Goal: Information Seeking & Learning: Check status

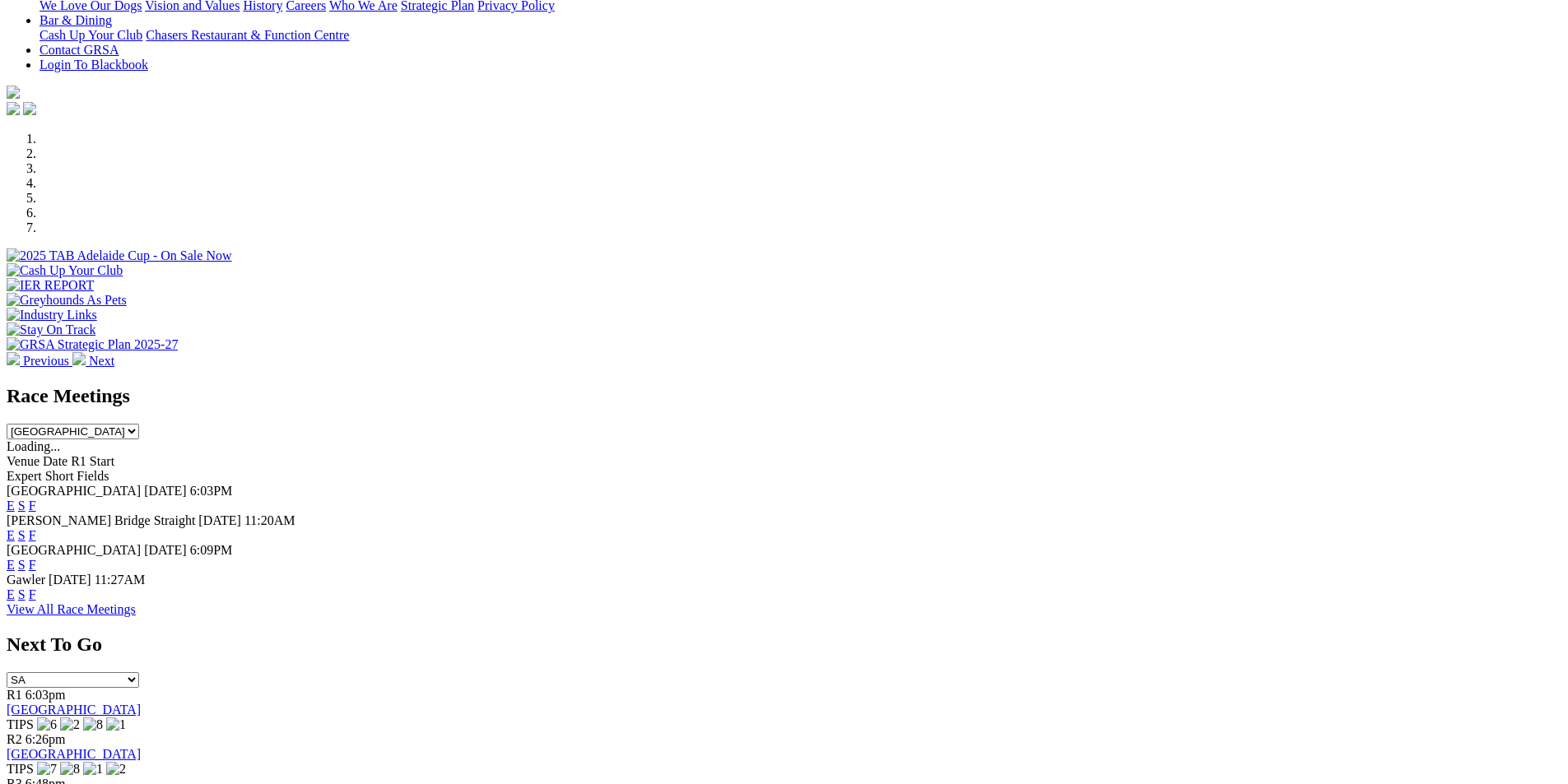
scroll to position [412, 0]
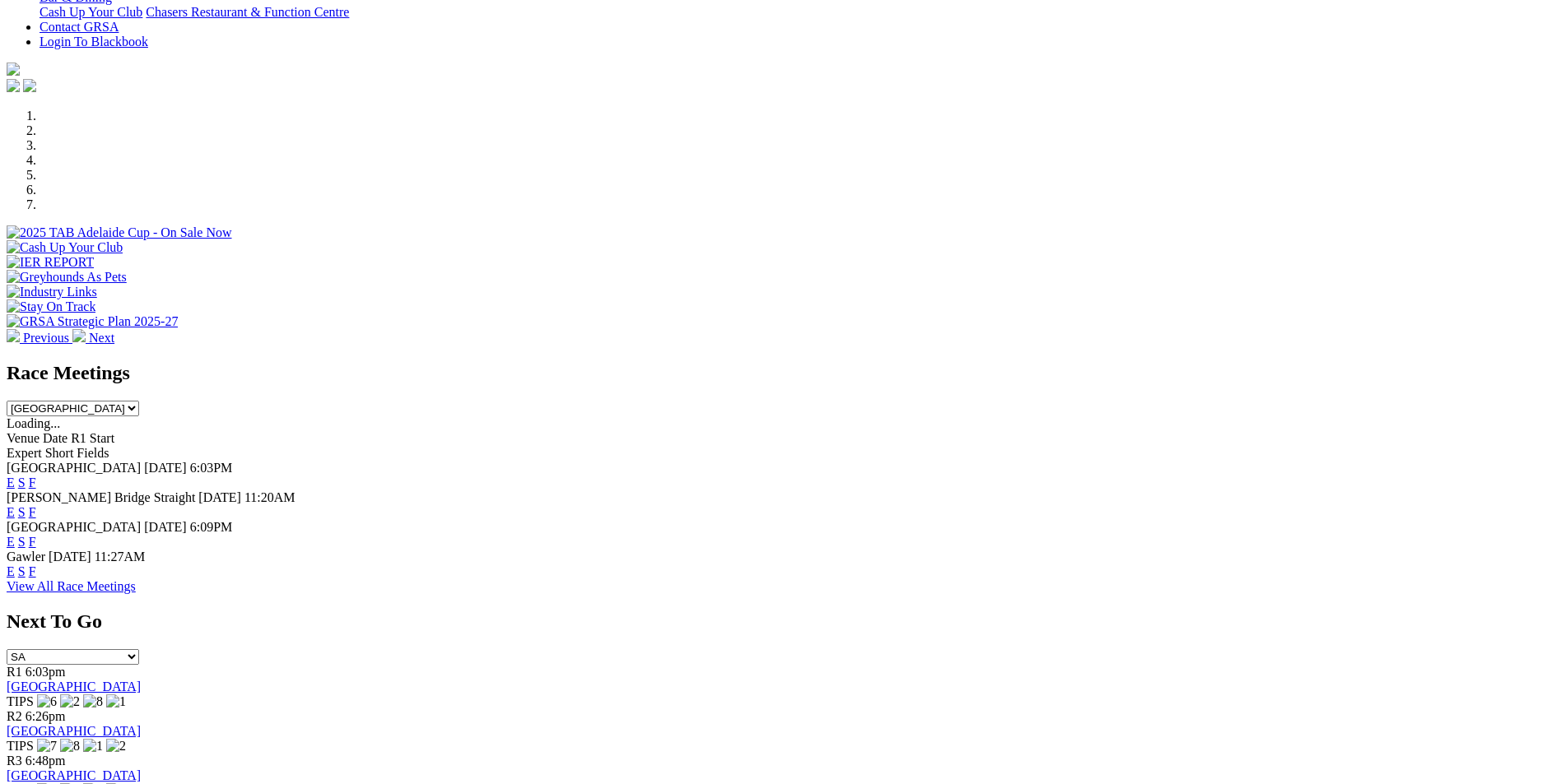
drag, startPoint x: 927, startPoint y: 334, endPoint x: 929, endPoint y: 350, distance: 16.1
click at [25, 476] on link "S" at bounding box center [21, 483] width 7 height 14
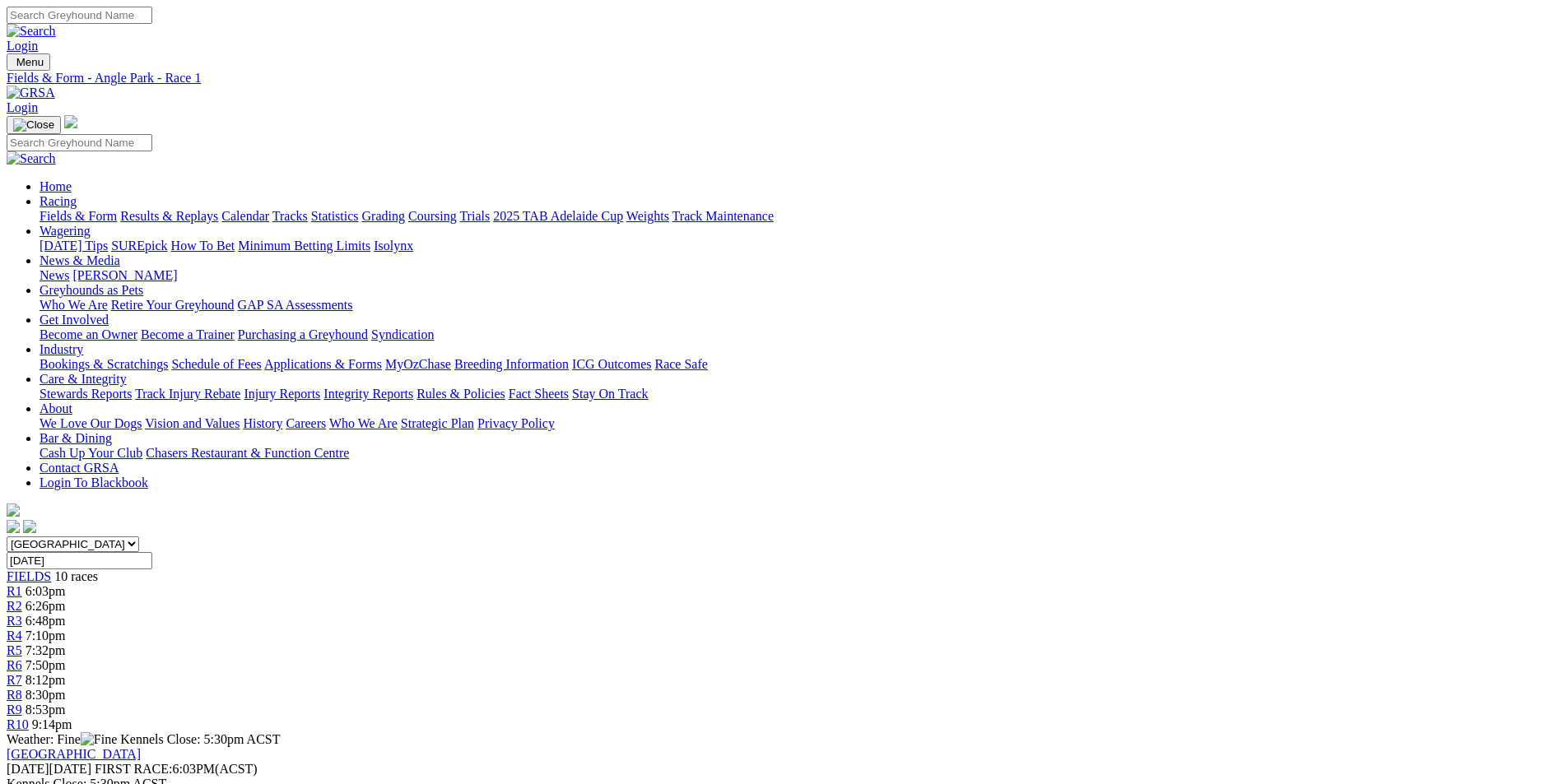
click at [152, 553] on input "Monday, 1 Sep 2025" at bounding box center [79, 561] width 146 height 18
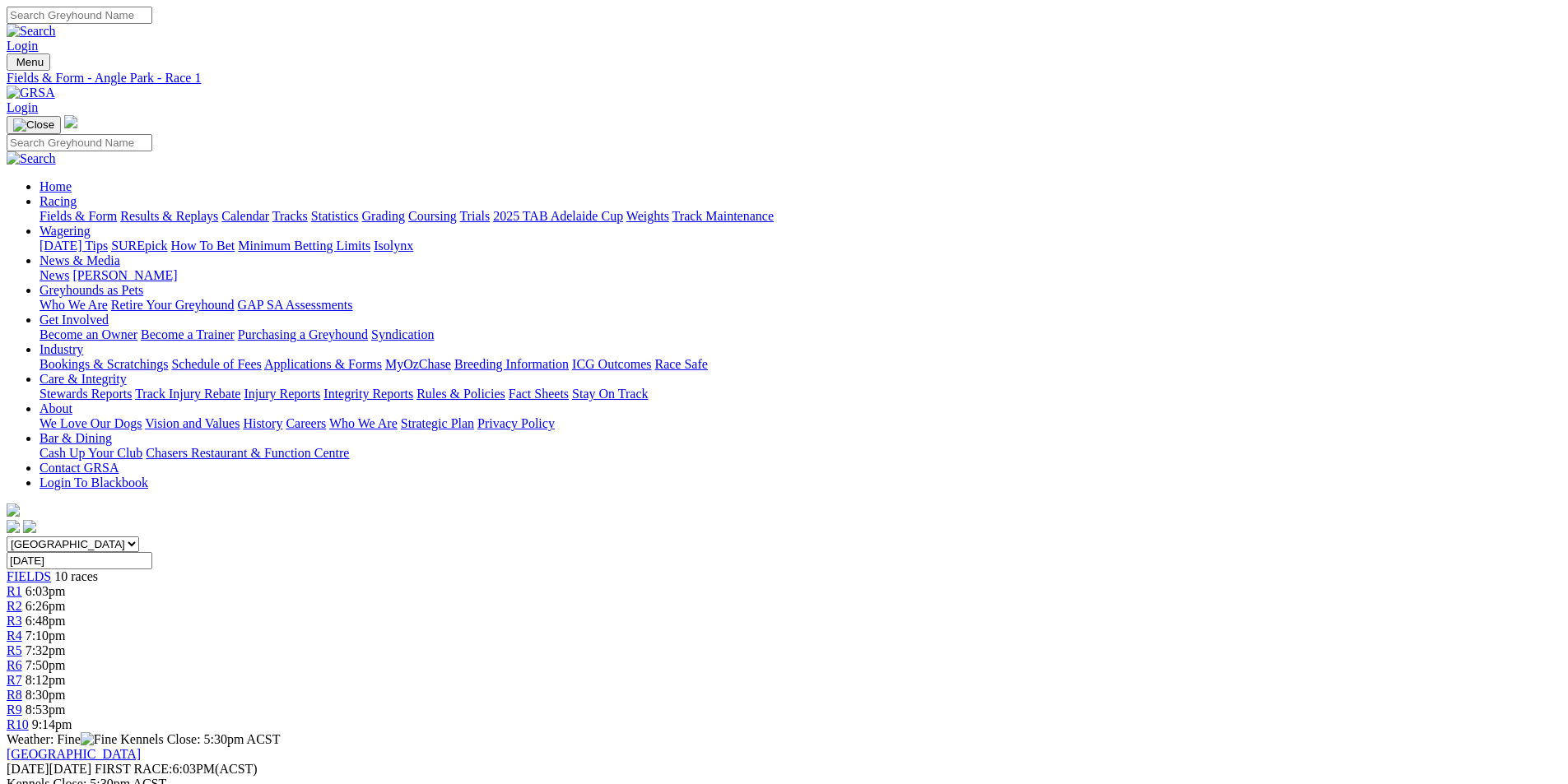
type input "[DATE]"
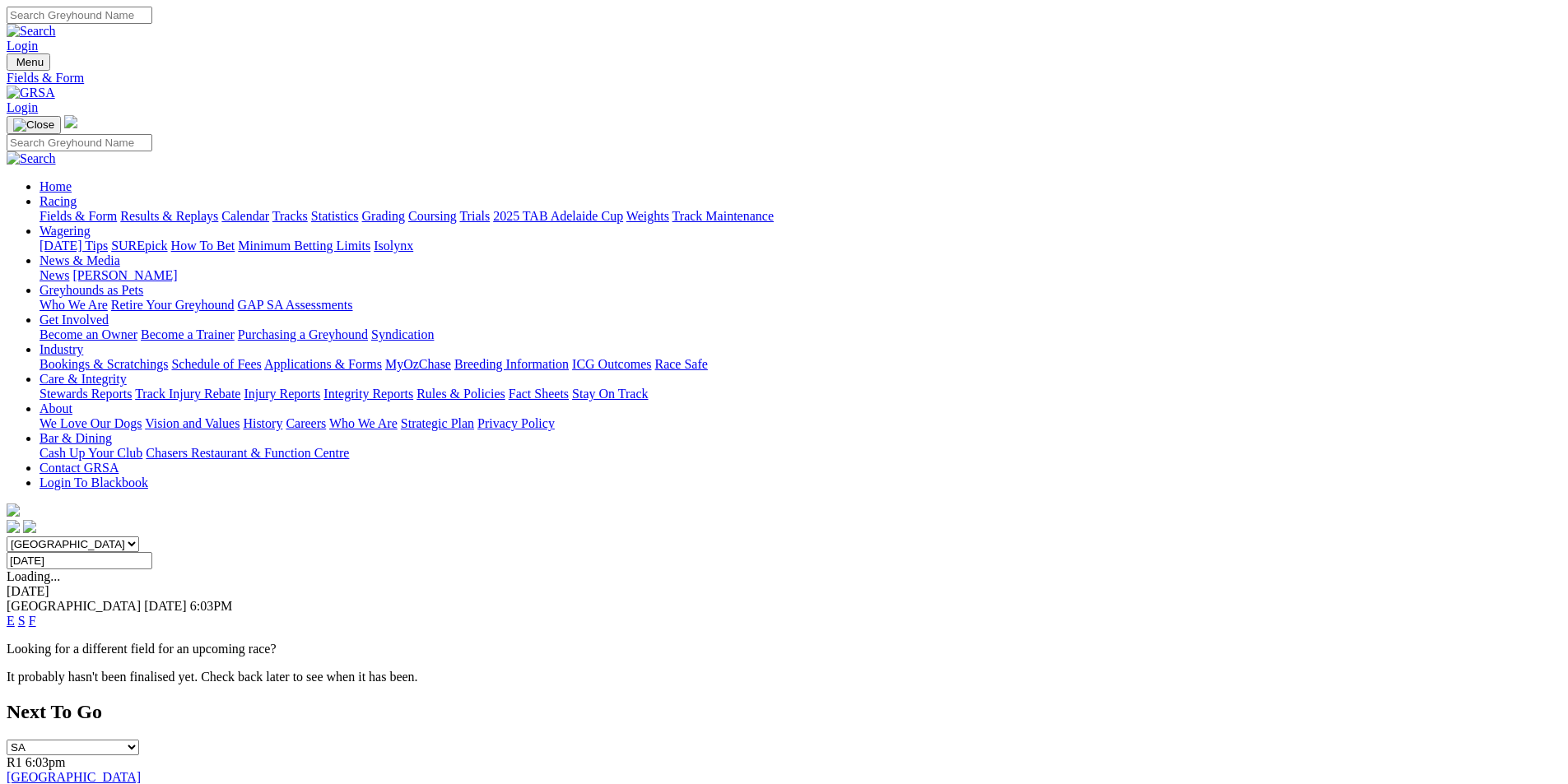
click at [139, 537] on select "[GEOGRAPHIC_DATA] [GEOGRAPHIC_DATA] [GEOGRAPHIC_DATA] [GEOGRAPHIC_DATA] [GEOGRA…" at bounding box center [73, 544] width 133 height 16
select select "QLD"
click at [139, 537] on select "South Australia New South Wales Northern Territory Queensland Tasmania Victoria…" at bounding box center [73, 544] width 133 height 16
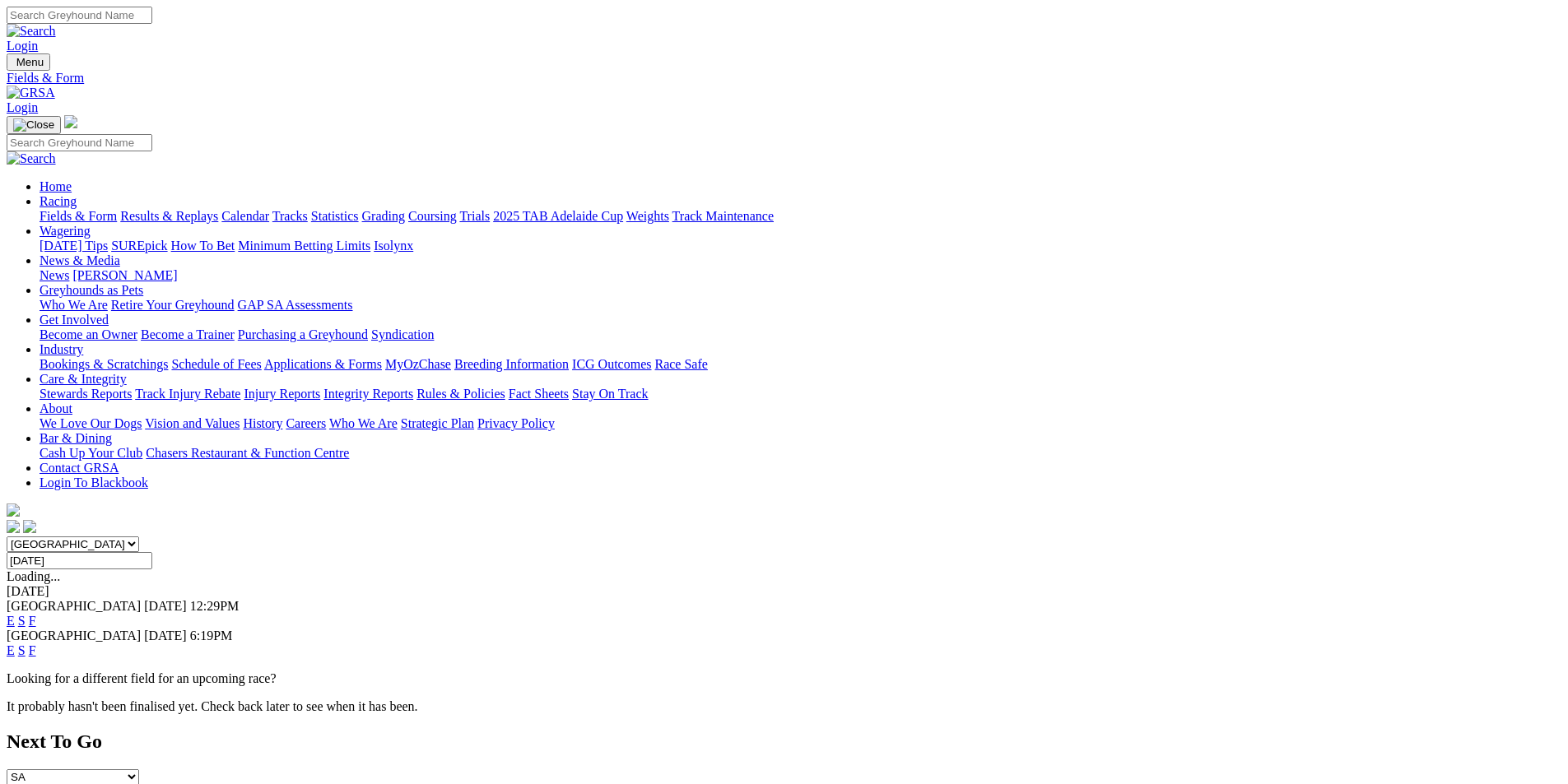
click at [25, 614] on link "S" at bounding box center [21, 621] width 7 height 14
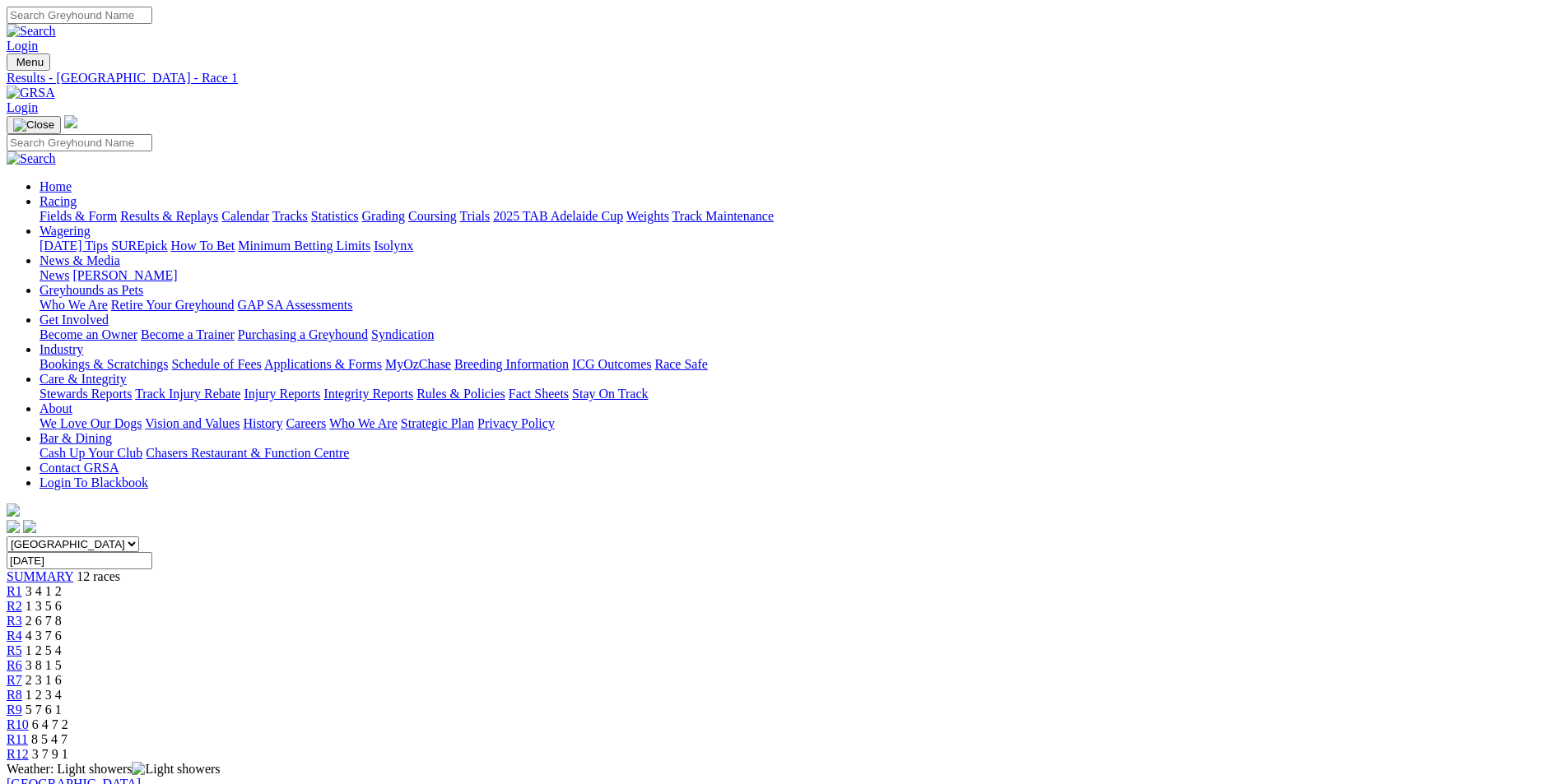
click at [62, 703] on span "5 7 6 1" at bounding box center [43, 709] width 36 height 14
